Goal: Transaction & Acquisition: Purchase product/service

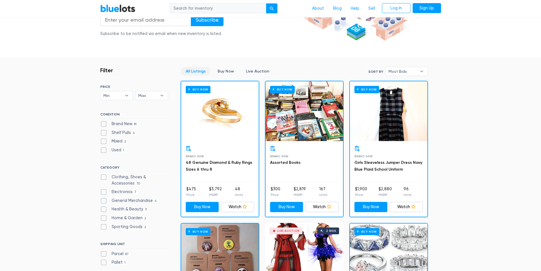
scroll to position [114, 0]
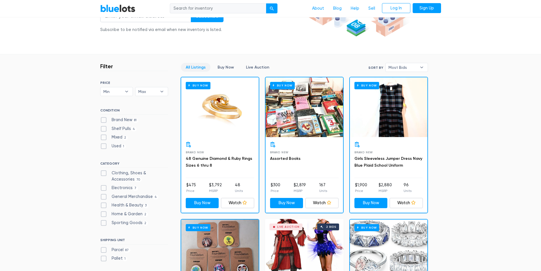
click at [137, 174] on label "Clothing, Shoes & Accessories 70" at bounding box center [134, 176] width 68 height 12
click at [104, 173] on Accessories"] "Clothing, Shoes & Accessories 70" at bounding box center [102, 172] width 4 height 4
checkbox Accessories"] "true"
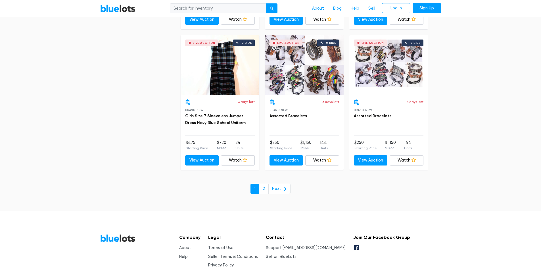
scroll to position [2442, 0]
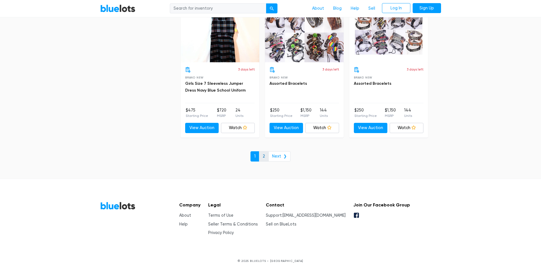
click at [267, 157] on link "2" at bounding box center [264, 156] width 10 height 10
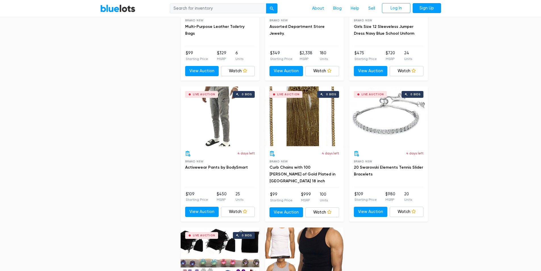
scroll to position [1051, 0]
